Goal: Answer question/provide support: Share knowledge or assist other users

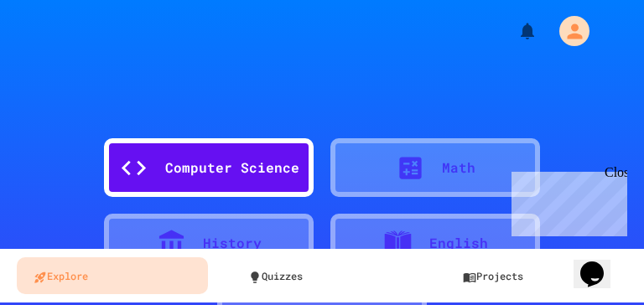
click at [622, 174] on div "Close" at bounding box center [615, 175] width 21 height 21
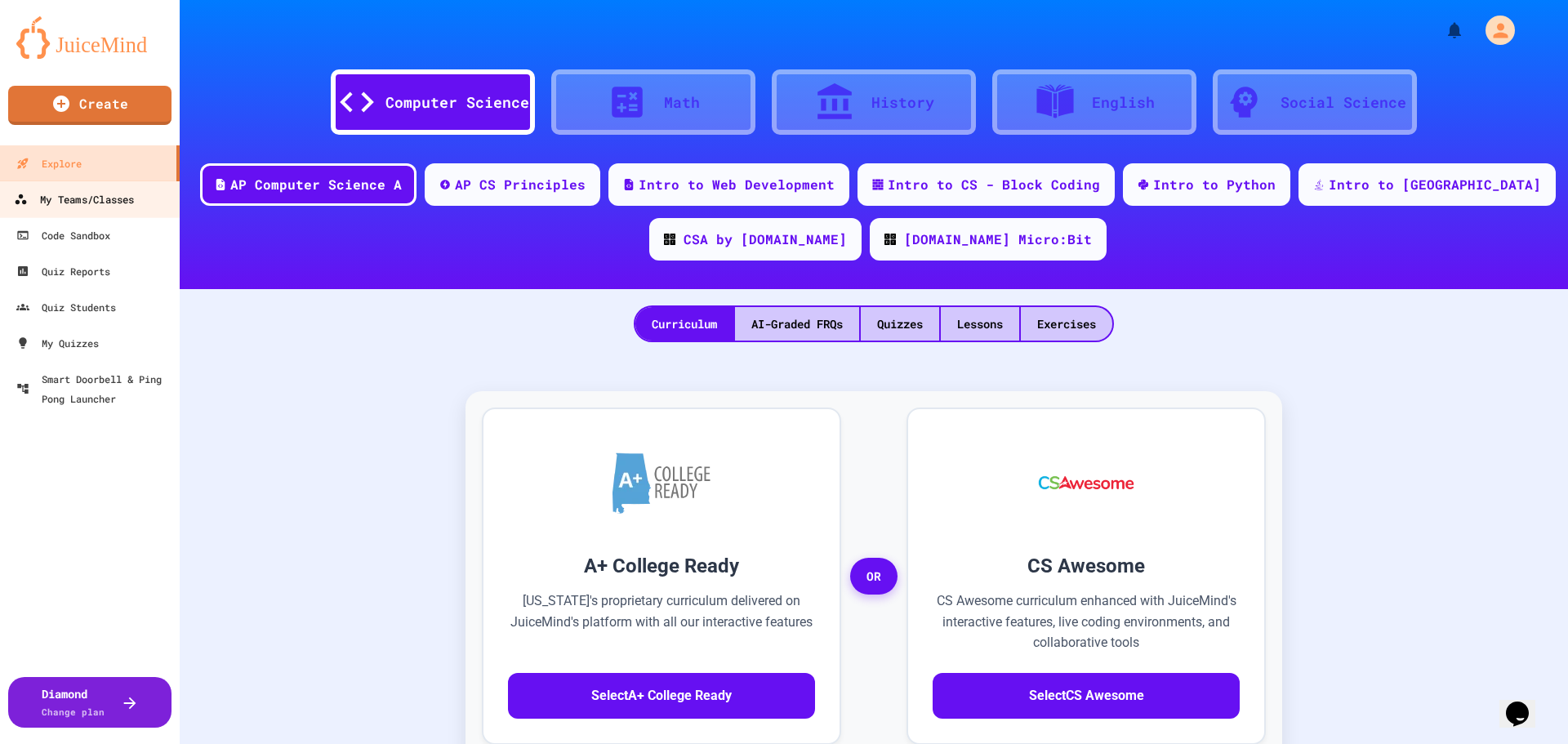
click at [102, 202] on div "My Teams/Classes" at bounding box center [73, 200] width 120 height 20
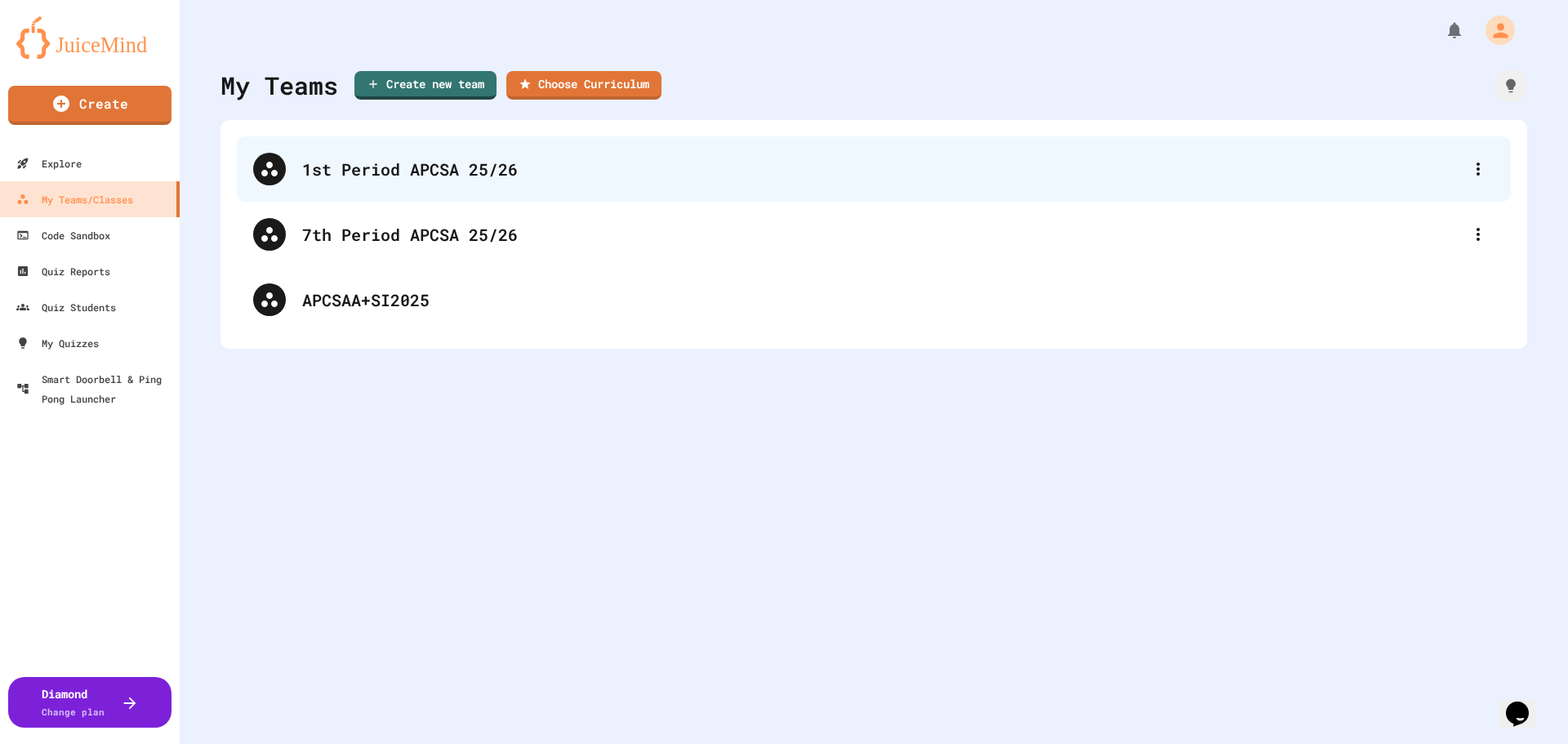
click at [438, 167] on div "1st Period APCSA 25/26" at bounding box center [881, 168] width 1159 height 24
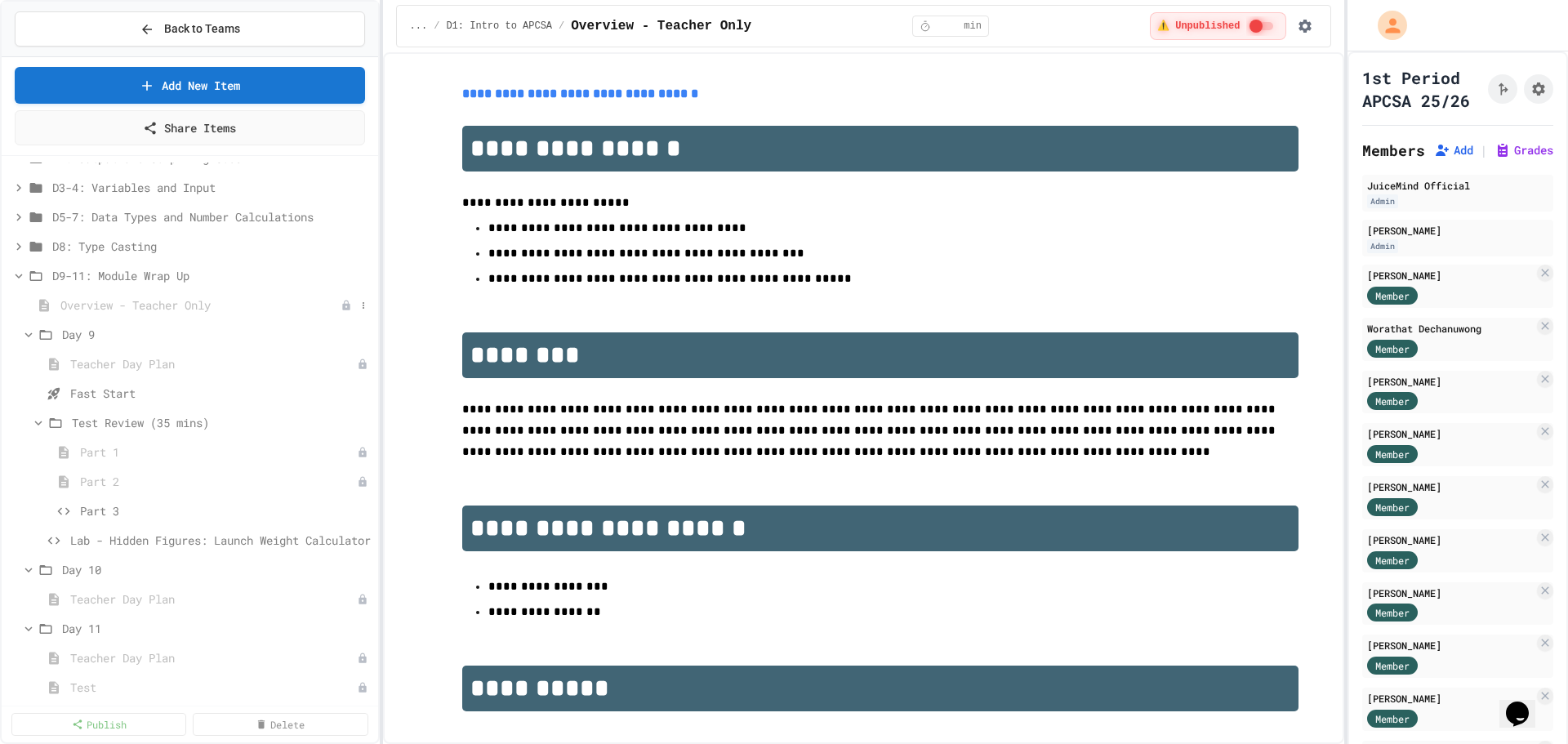
scroll to position [164, 0]
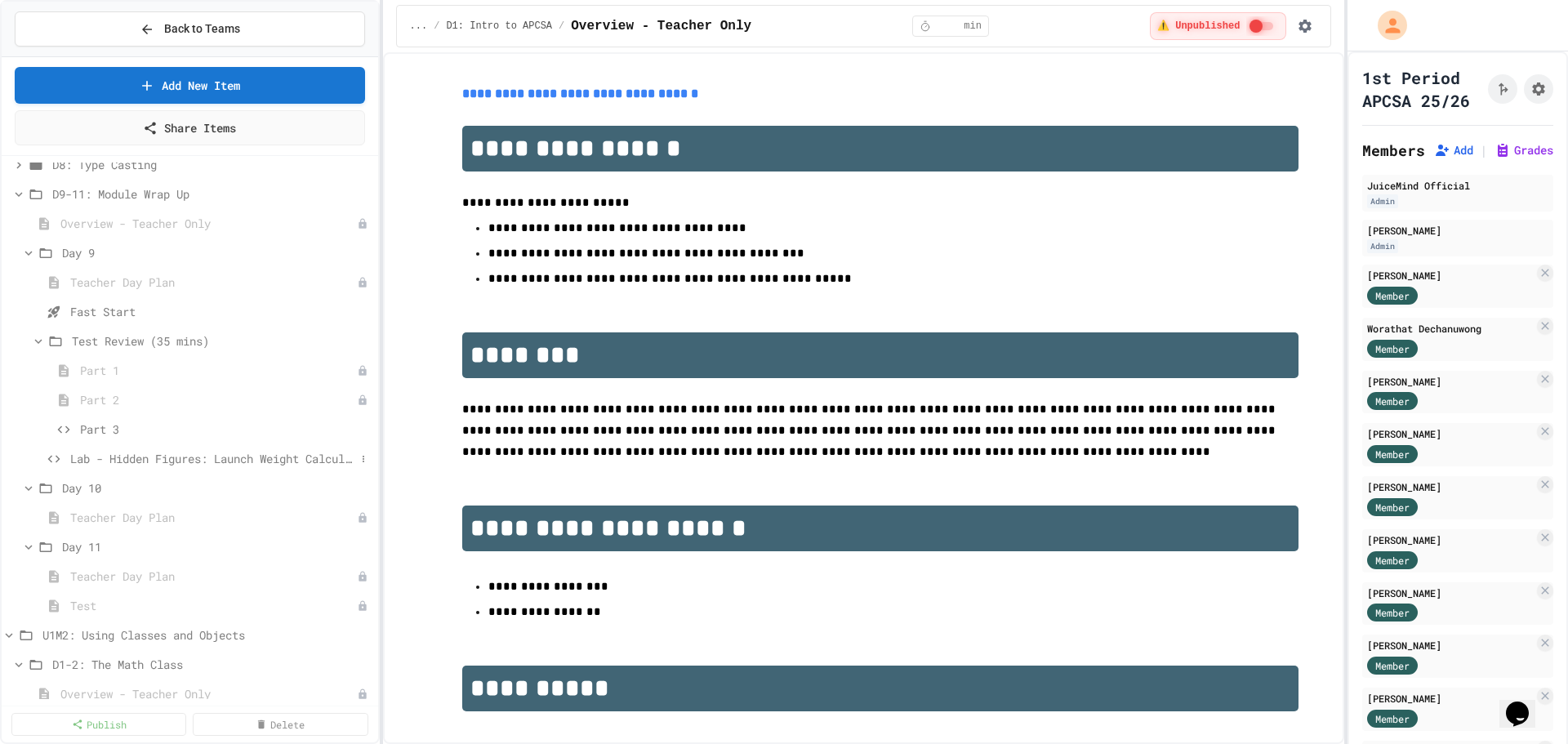
click at [138, 297] on span "Lab - Hidden Figures: Launch Weight Calculator" at bounding box center [212, 459] width 285 height 18
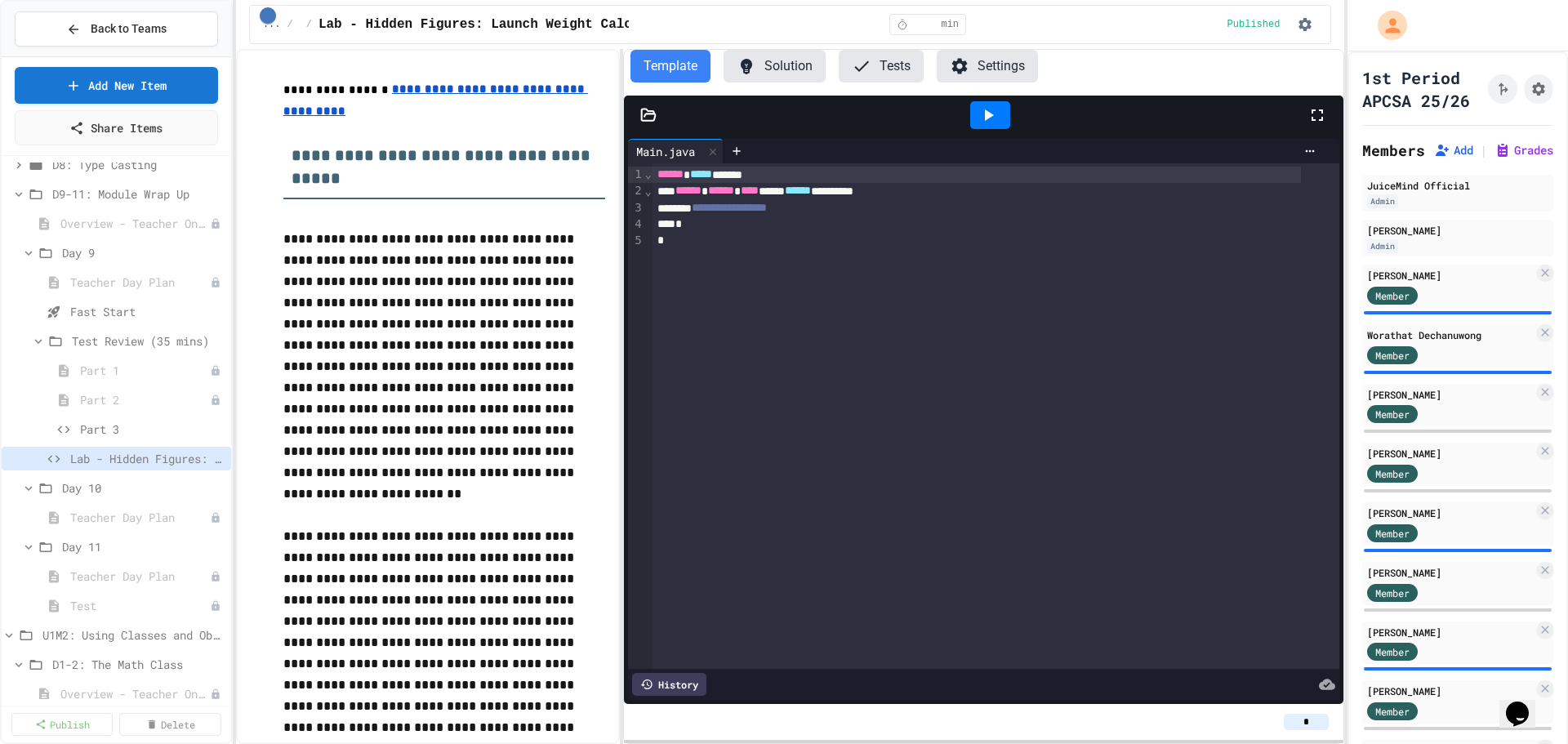
click at [236, 161] on div "**********" at bounding box center [784, 372] width 1568 height 744
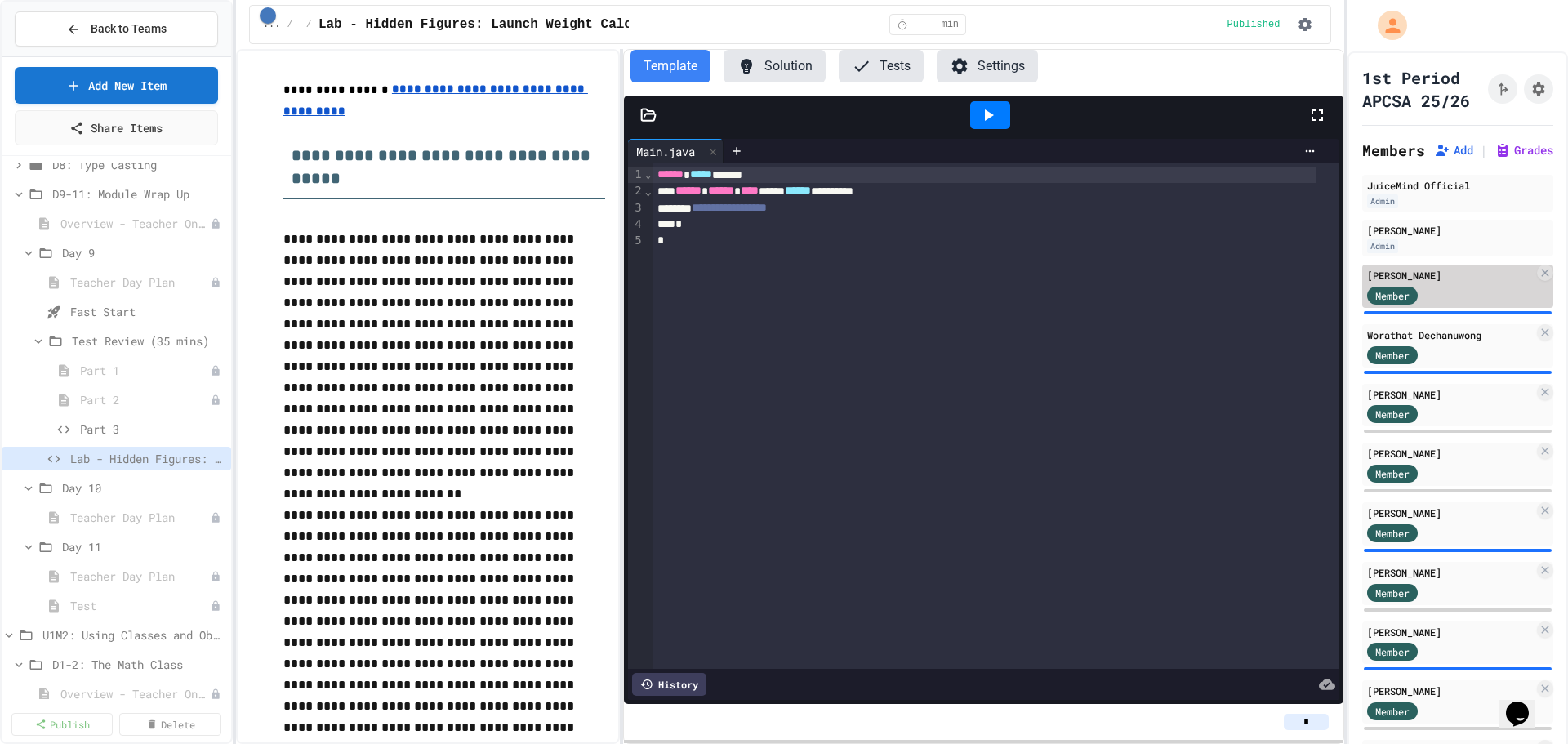
click at [626, 297] on div "Member" at bounding box center [1407, 294] width 82 height 20
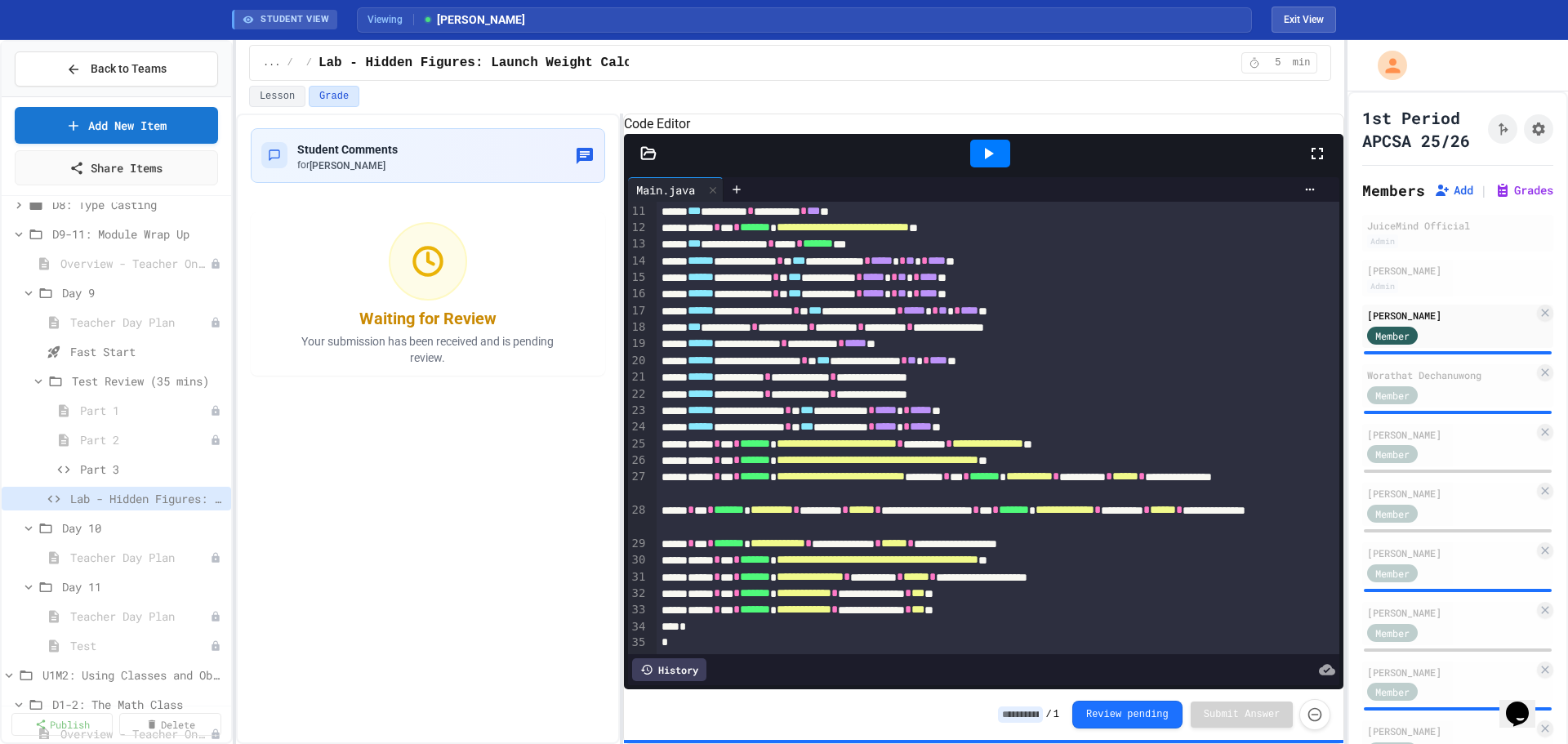
scroll to position [213, 0]
click at [626, 297] on div "Member" at bounding box center [1449, 393] width 166 height 20
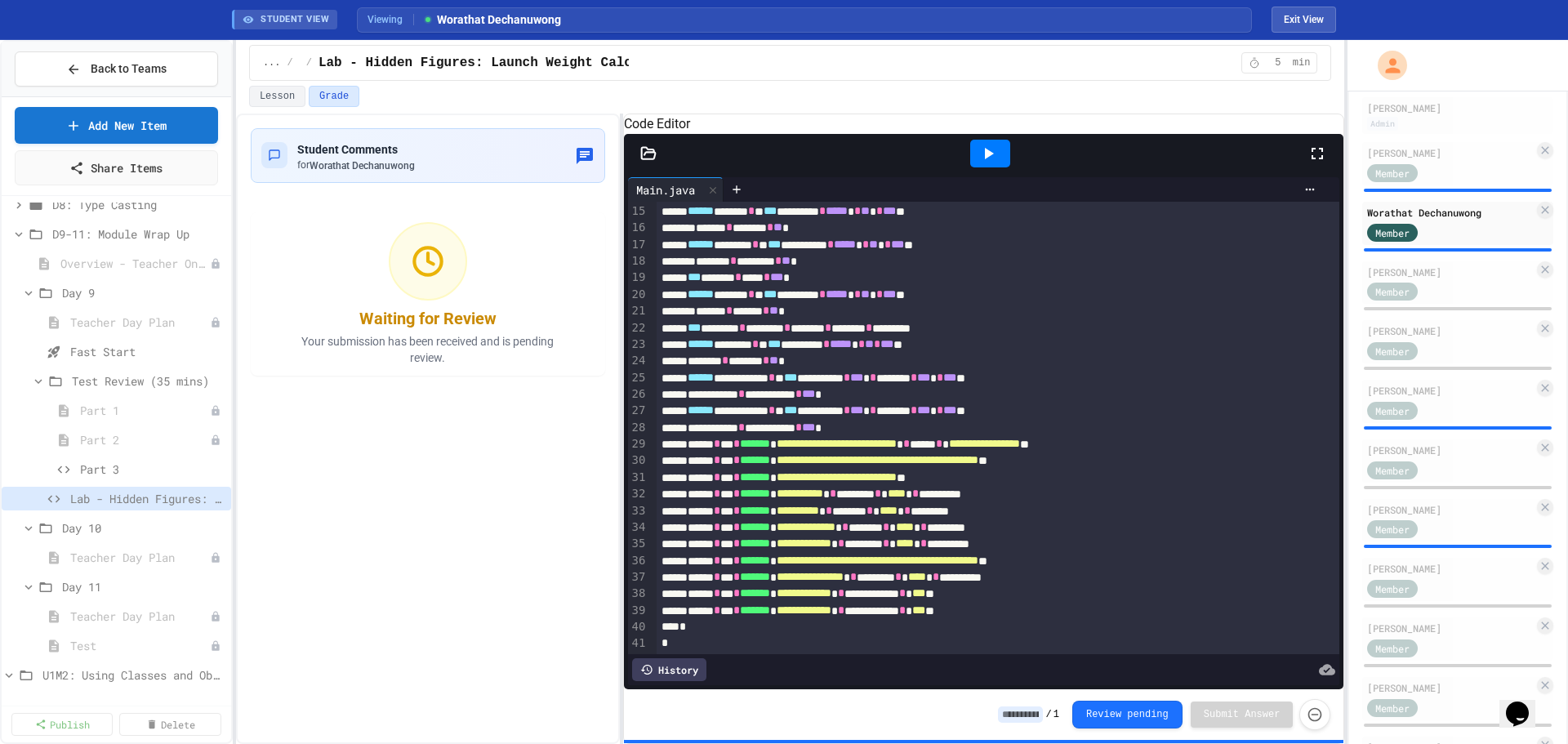
scroll to position [164, 0]
click at [626, 279] on div "[PERSON_NAME]" at bounding box center [1449, 271] width 166 height 15
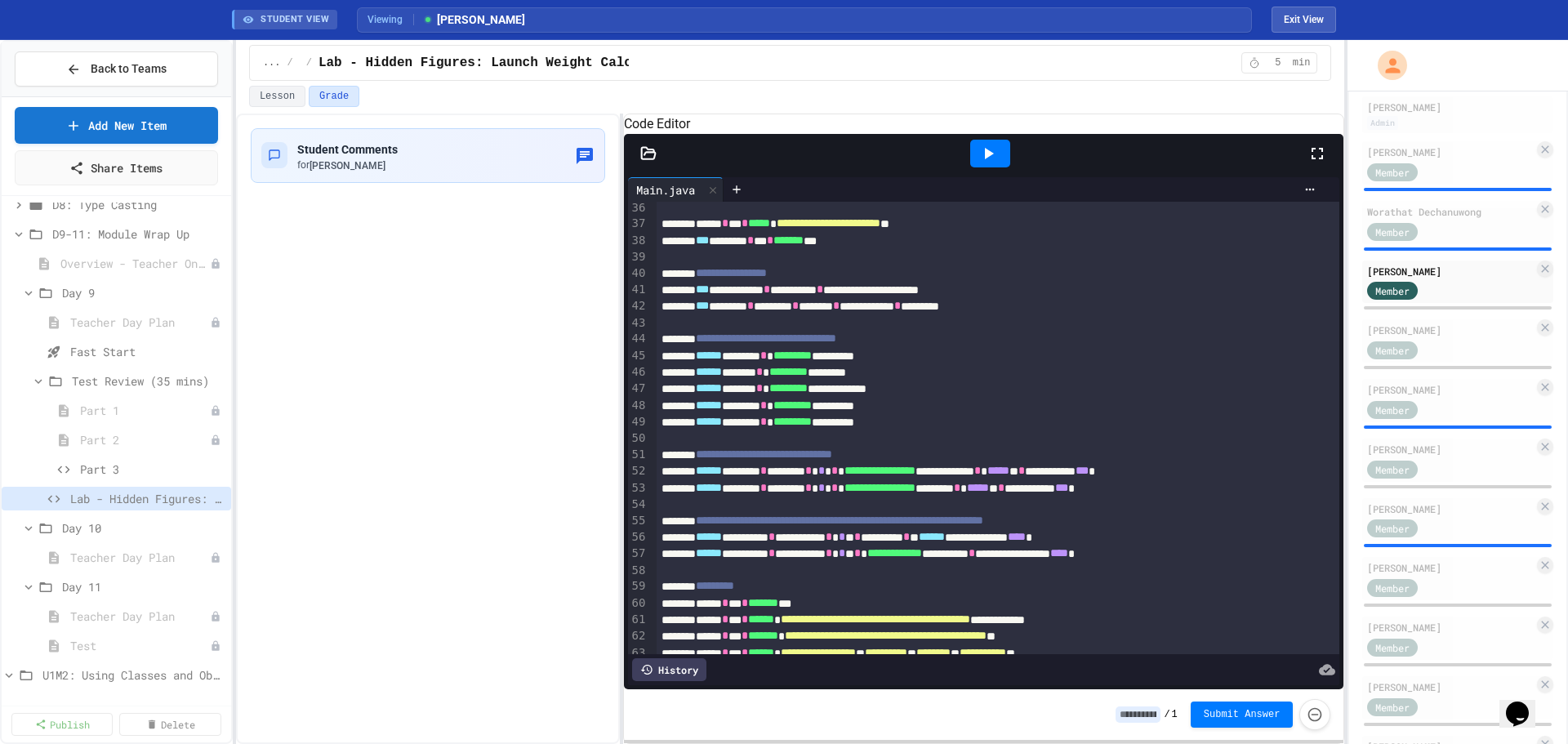
scroll to position [735, 0]
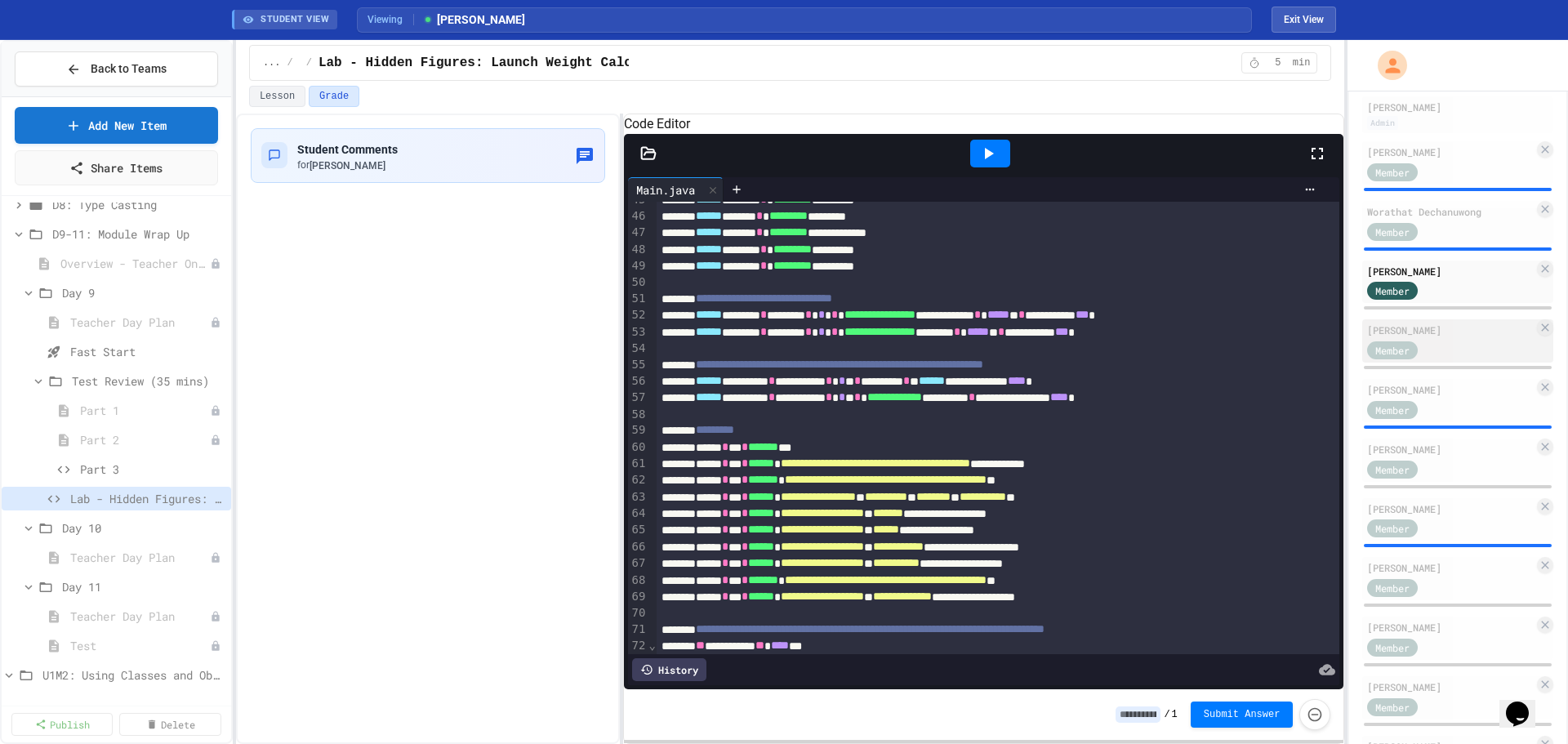
click at [626, 297] on div "[PERSON_NAME]" at bounding box center [1449, 329] width 166 height 15
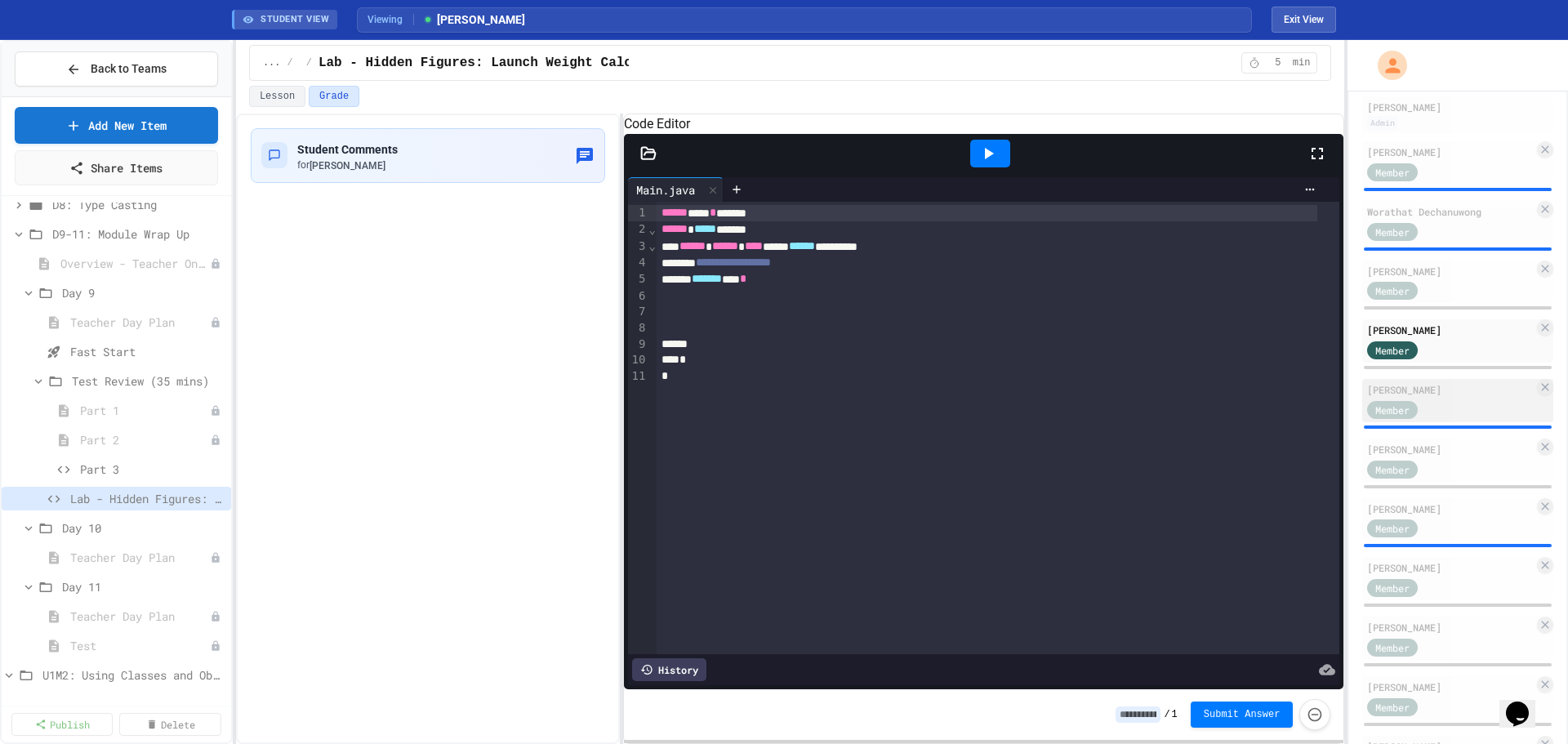
click at [626, 297] on div "Member" at bounding box center [1449, 408] width 166 height 20
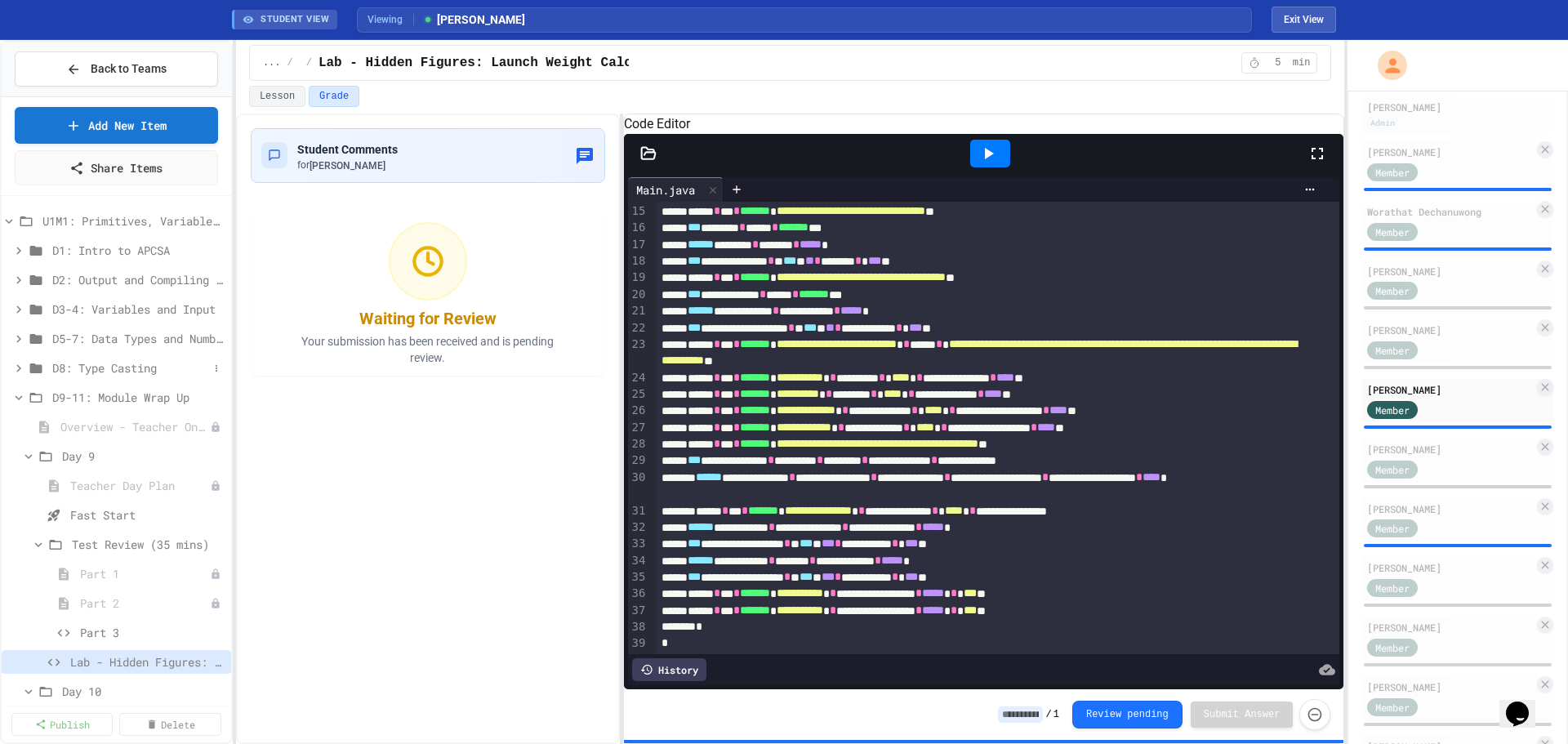
click at [84, 297] on span "D8: Type Casting" at bounding box center [130, 368] width 156 height 18
click at [96, 297] on span "D5-7: Data Types and Number Calculations" at bounding box center [130, 339] width 156 height 18
click at [128, 297] on span "Supply Counter" at bounding box center [144, 575] width 128 height 18
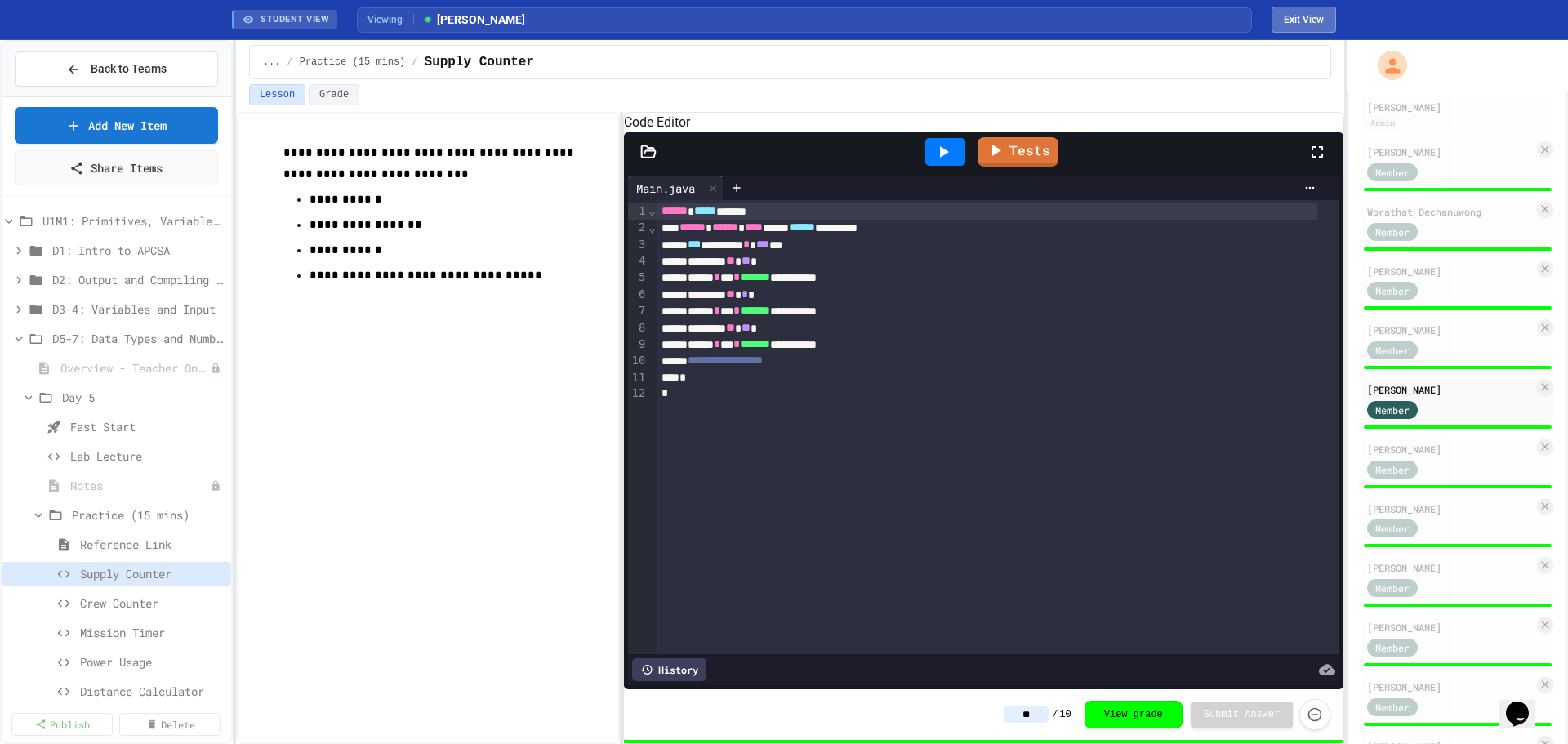
click at [626, 18] on button "Exit View" at bounding box center [1303, 19] width 64 height 26
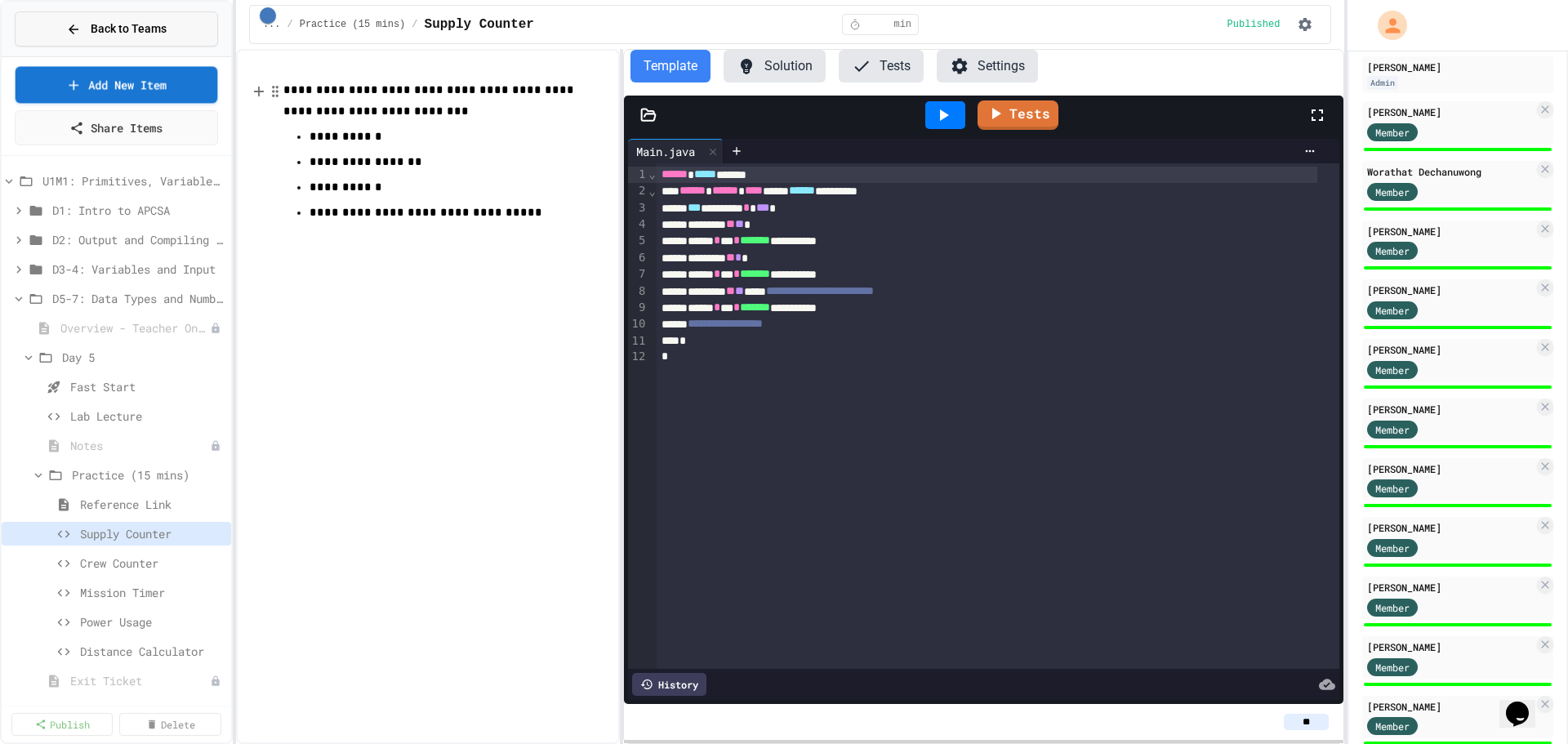
click at [156, 28] on span "Back to Teams" at bounding box center [128, 29] width 76 height 18
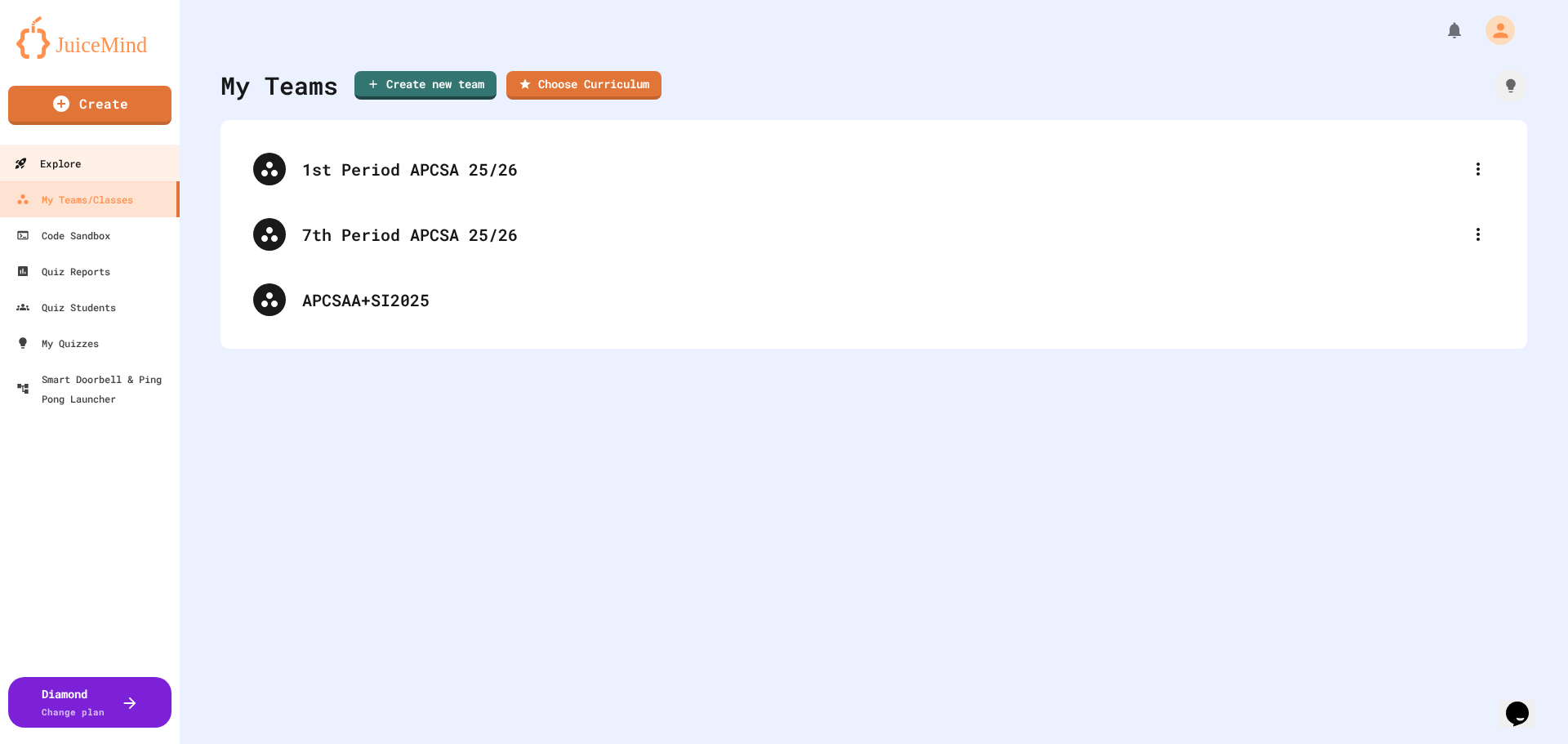
click at [91, 165] on link "Explore" at bounding box center [90, 163] width 185 height 37
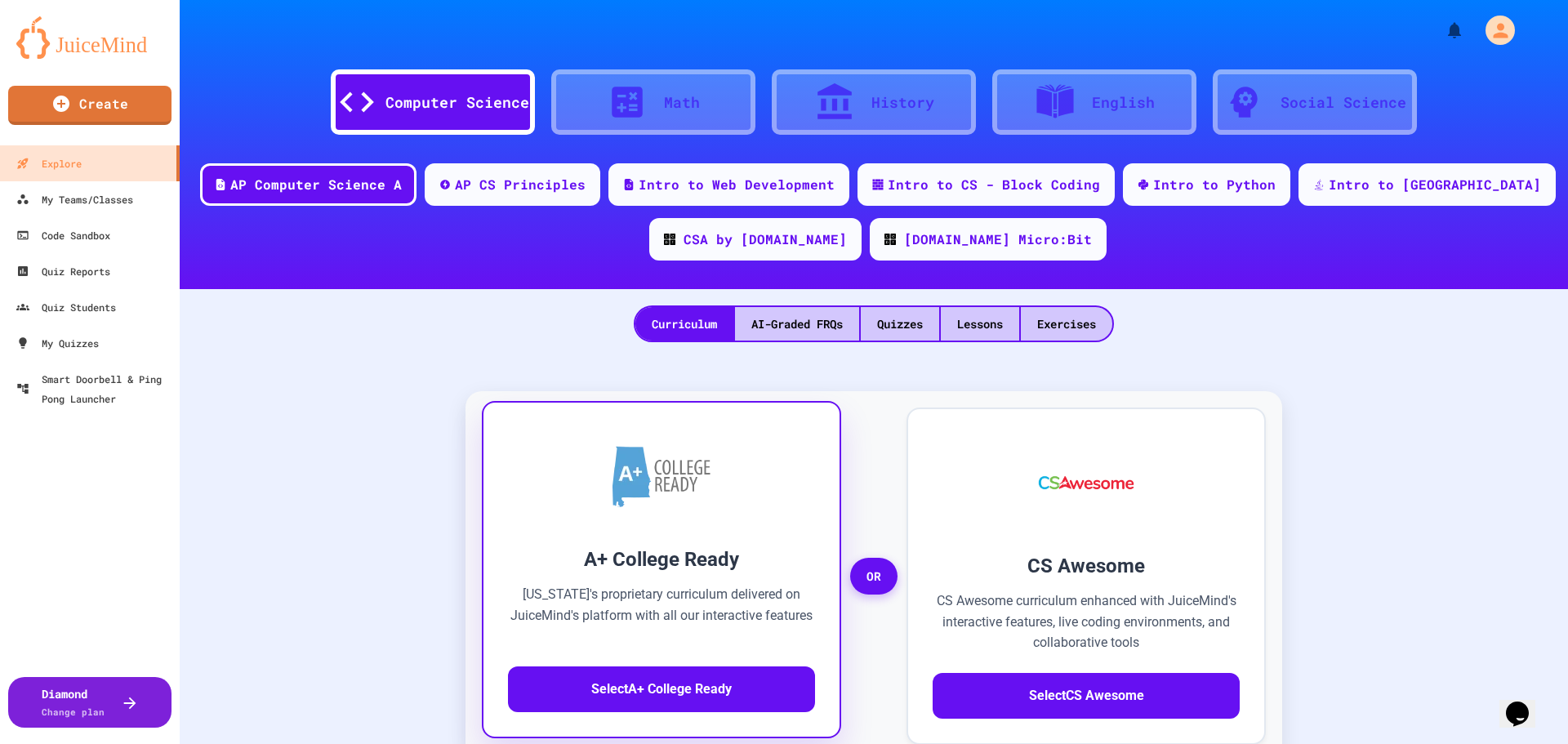
scroll to position [82, 0]
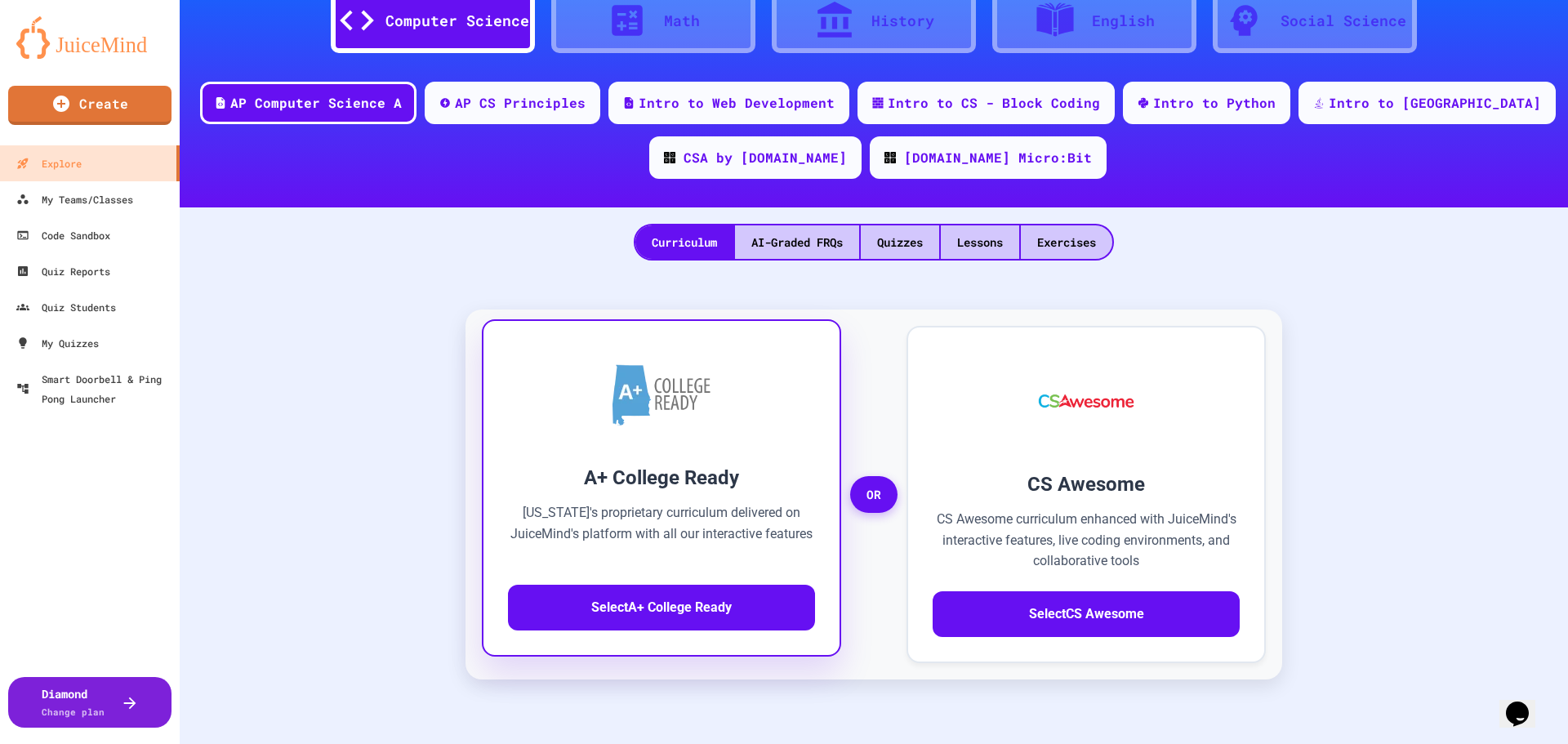
click at [626, 297] on img at bounding box center [661, 394] width 98 height 61
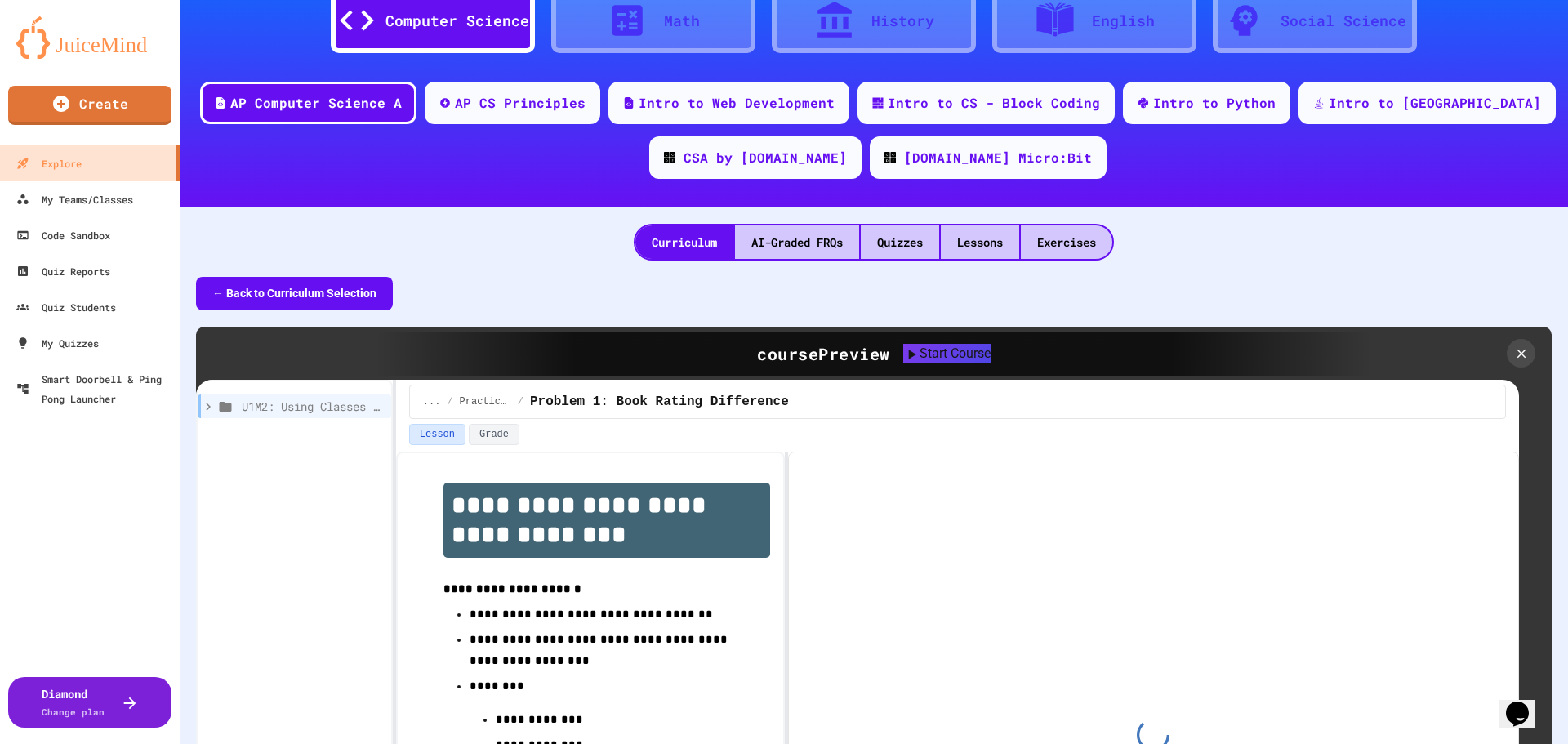
click at [311, 296] on button "← Back to Curriculum Selection" at bounding box center [294, 293] width 197 height 33
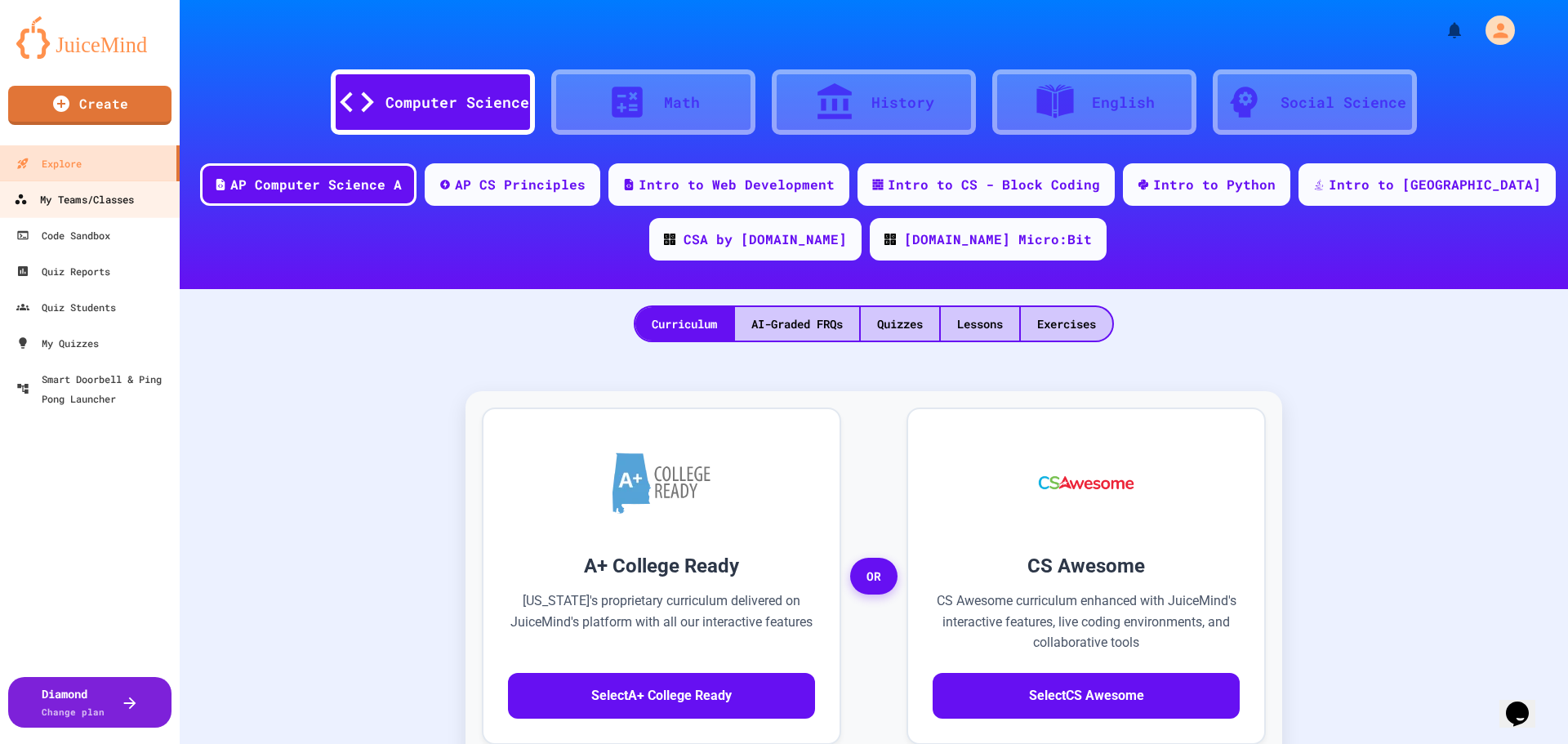
click at [86, 196] on div "My Teams/Classes" at bounding box center [73, 200] width 120 height 20
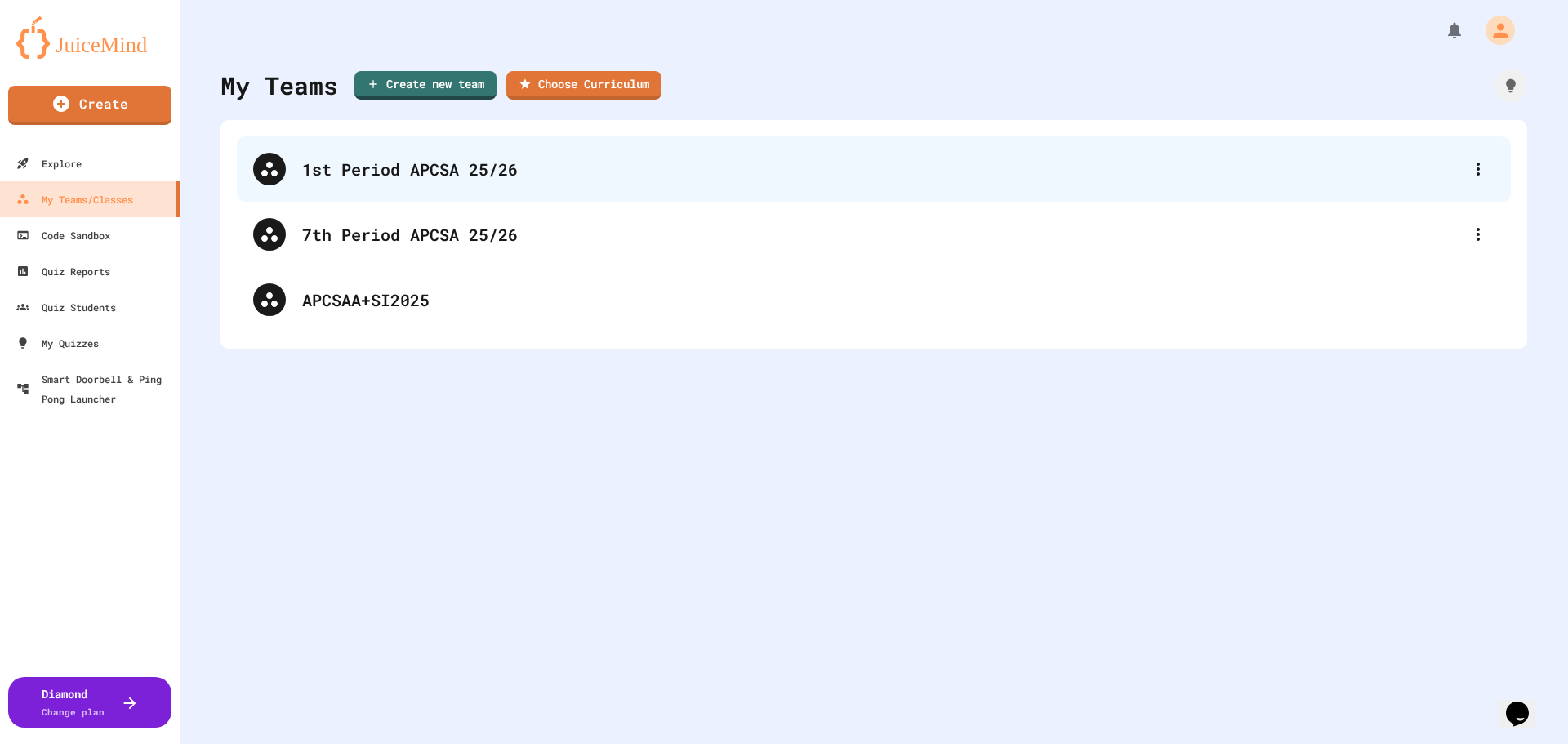
click at [357, 162] on div "1st Period APCSA 25/26" at bounding box center [881, 168] width 1159 height 24
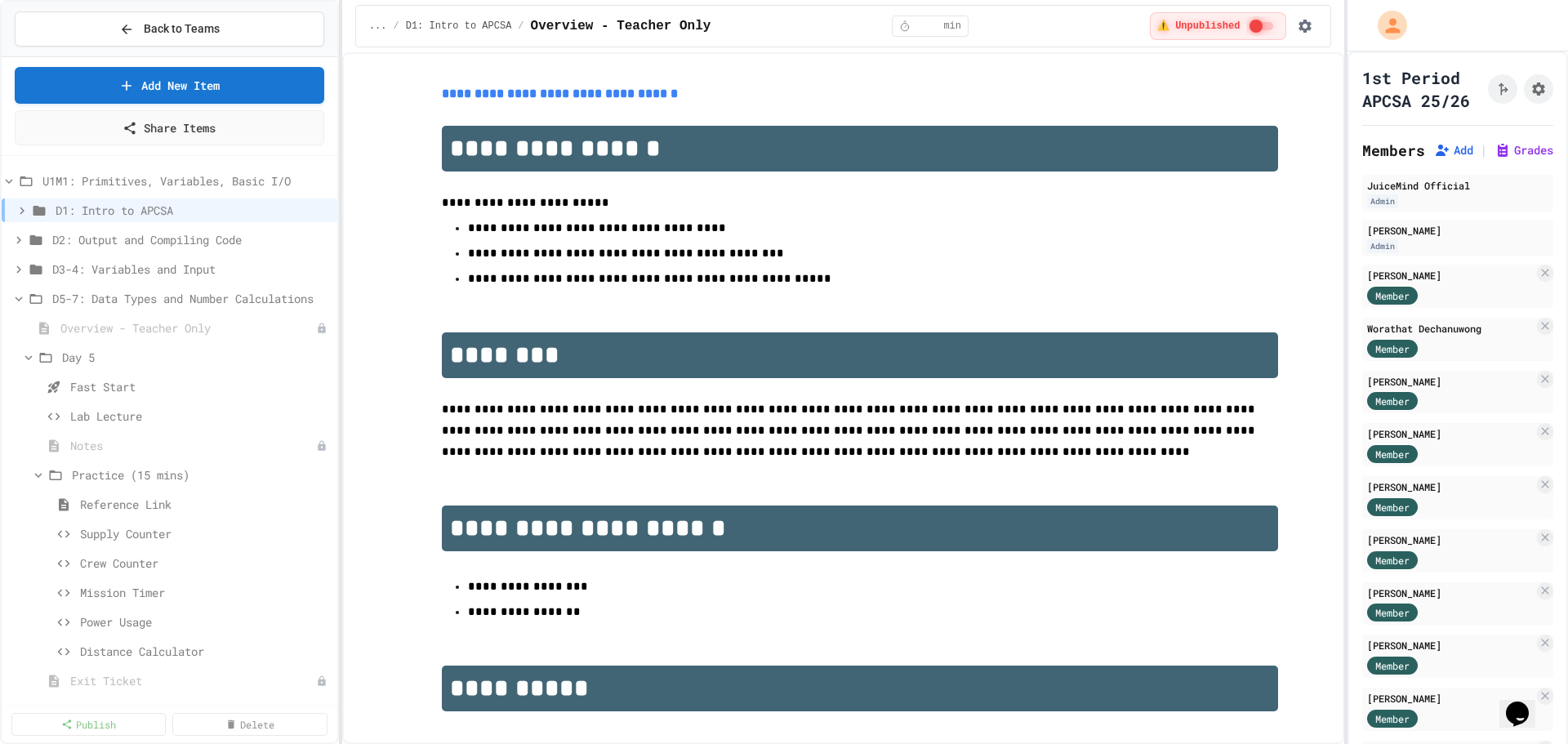
click at [432, 224] on div "**********" at bounding box center [784, 372] width 1568 height 744
